Goal: Contribute content

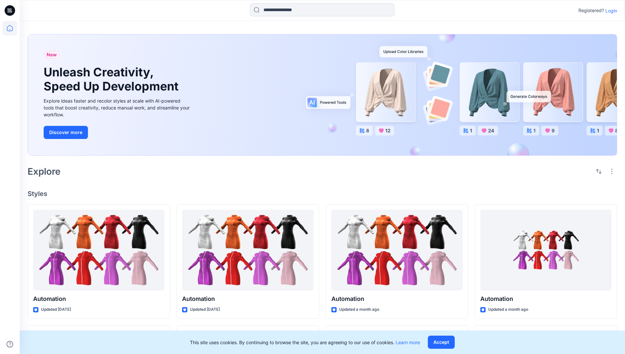
click at [609, 10] on p "Login" at bounding box center [611, 10] width 12 height 7
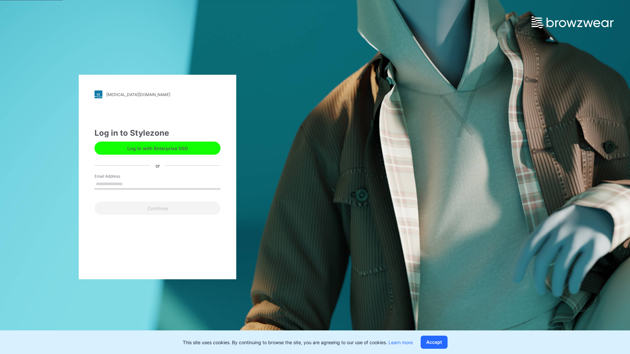
click at [130, 184] on input "Email Address" at bounding box center [157, 184] width 126 height 10
type input "**********"
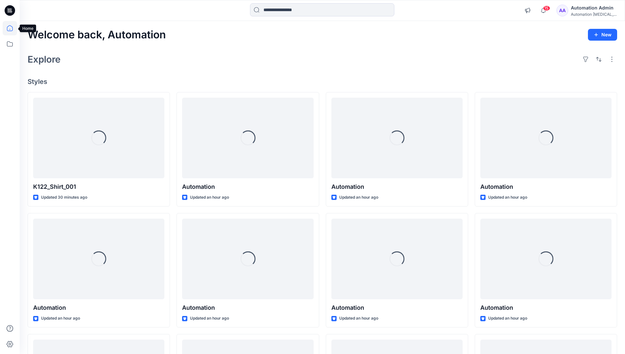
click at [12, 28] on icon at bounding box center [10, 28] width 6 height 6
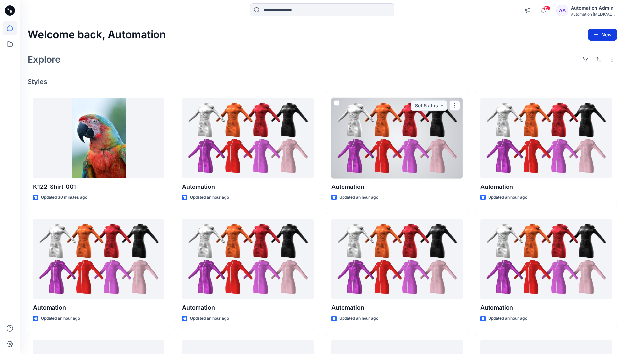
click at [597, 36] on icon "button" at bounding box center [595, 34] width 5 height 5
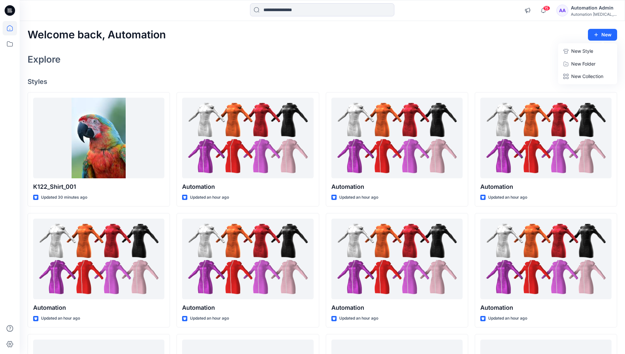
click at [569, 52] on button "New Style" at bounding box center [587, 51] width 56 height 13
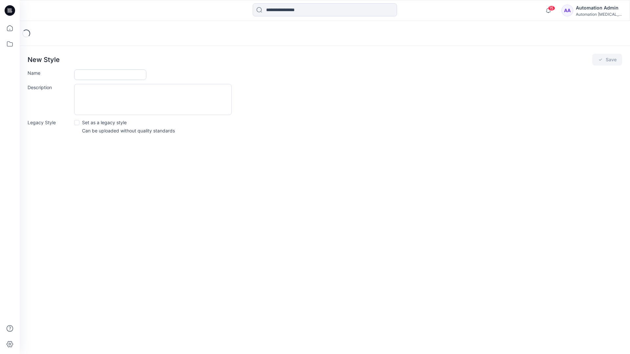
click at [87, 73] on input "Name" at bounding box center [110, 75] width 72 height 10
type input "**********"
click at [613, 59] on button "Save" at bounding box center [607, 60] width 30 height 12
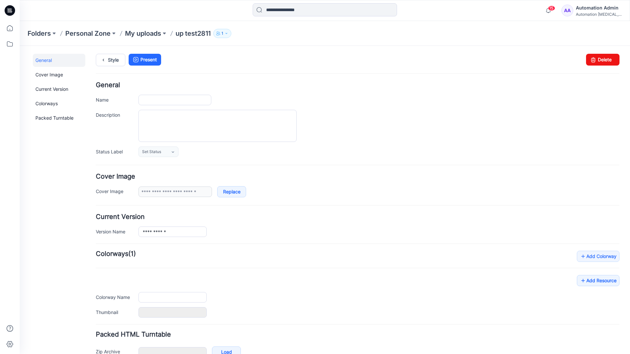
type input "**********"
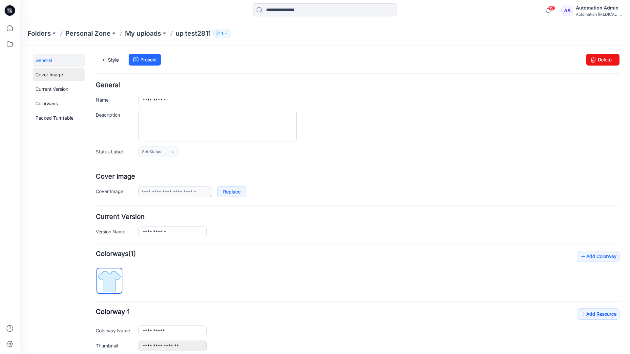
click at [48, 74] on link "Cover Image" at bounding box center [59, 74] width 52 height 13
click at [45, 88] on link "Current Version" at bounding box center [59, 89] width 52 height 13
click at [48, 103] on link "Colorways" at bounding box center [59, 103] width 52 height 13
click at [50, 118] on link "Packed Turntable" at bounding box center [59, 117] width 52 height 13
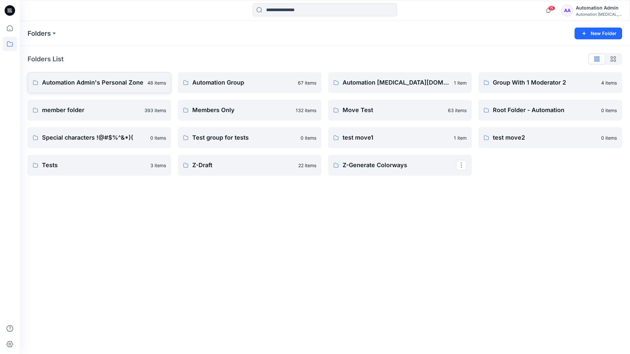
click at [105, 85] on p "Automation Admin's Personal Zone" at bounding box center [92, 82] width 101 height 9
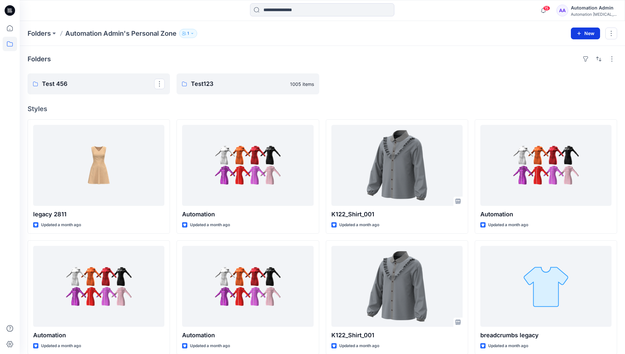
click at [578, 32] on icon "button" at bounding box center [578, 33] width 5 height 5
click at [572, 49] on p "New Style" at bounding box center [565, 50] width 22 height 8
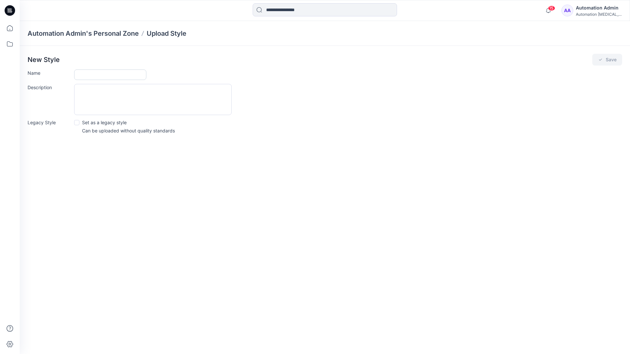
click at [87, 73] on input "Name" at bounding box center [110, 75] width 72 height 10
type input "**********"
click at [77, 122] on span at bounding box center [76, 122] width 5 height 5
click at [609, 61] on button "Save" at bounding box center [607, 60] width 30 height 12
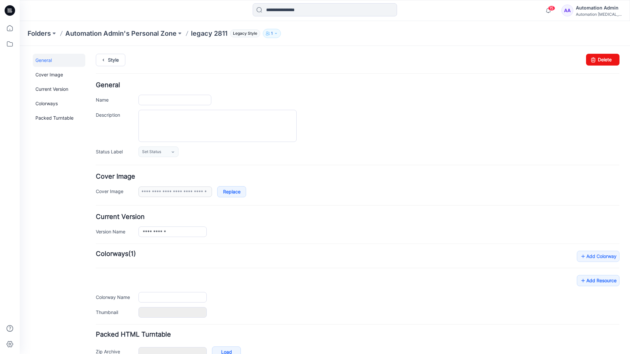
type input "**********"
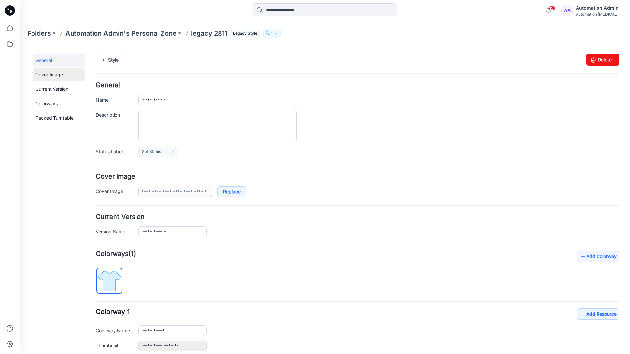
click at [50, 75] on link "Cover Image" at bounding box center [59, 74] width 52 height 13
click at [50, 91] on link "Current Version" at bounding box center [59, 89] width 52 height 13
click at [48, 103] on link "Colorways" at bounding box center [59, 103] width 52 height 13
click at [52, 118] on link "Packed Turntable" at bounding box center [59, 117] width 52 height 13
click at [595, 59] on link "Delete" at bounding box center [602, 60] width 33 height 12
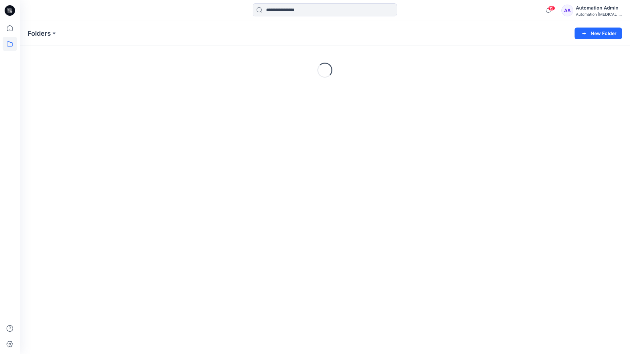
click at [595, 14] on div "Automation [MEDICAL_DATA]..." at bounding box center [598, 14] width 46 height 5
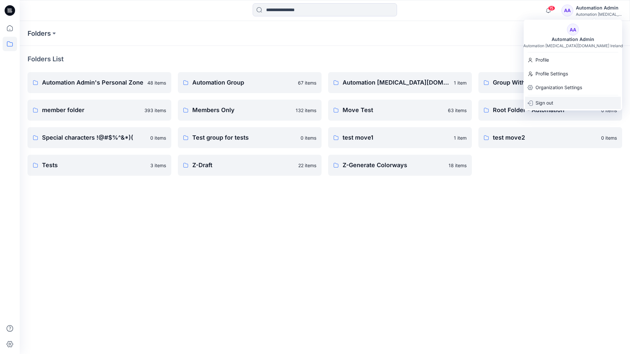
click at [547, 102] on p "Sign out" at bounding box center [544, 103] width 18 height 12
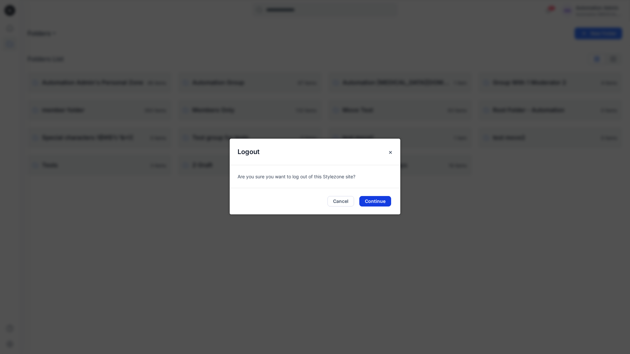
click at [382, 199] on button "Continue" at bounding box center [375, 201] width 32 height 10
